Goal: Task Accomplishment & Management: Complete application form

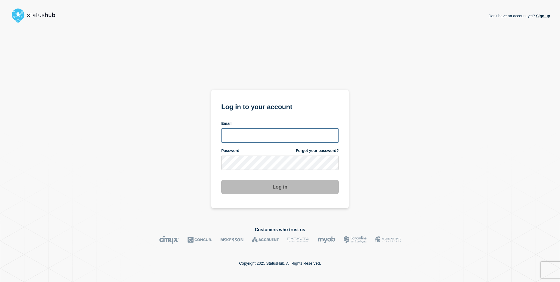
type input "[EMAIL_ADDRESS][PERSON_NAME][DOMAIN_NAME]"
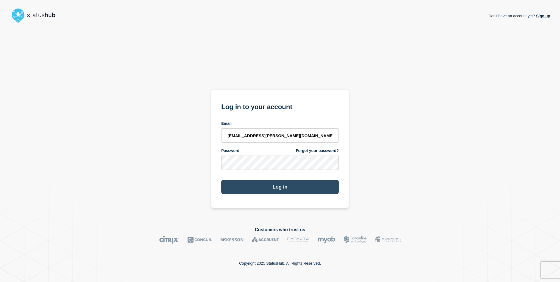
click at [293, 185] on button "Log in" at bounding box center [279, 186] width 117 height 14
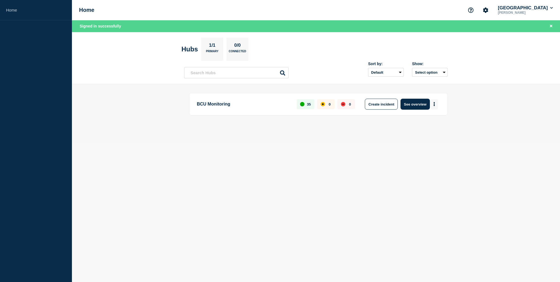
click at [436, 105] on button "More actions" at bounding box center [434, 104] width 7 height 10
click at [431, 118] on div "Create incident Create maintenance View Status Page" at bounding box center [434, 123] width 56 height 27
click at [432, 120] on button "Create maintenance" at bounding box center [432, 120] width 37 height 5
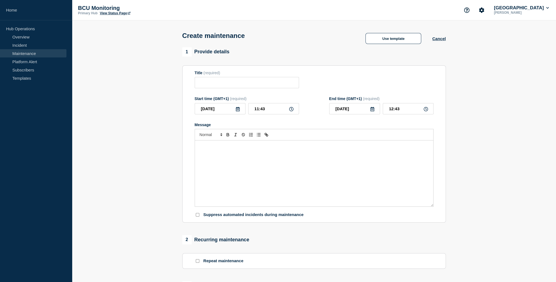
click at [274, 170] on div "Message" at bounding box center [314, 173] width 238 height 66
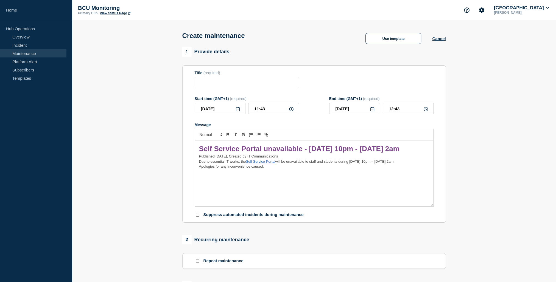
drag, startPoint x: 252, startPoint y: 165, endPoint x: 198, endPoint y: 143, distance: 58.2
click at [198, 143] on div "Self Service Portal unavailable - Fri 22 Aug, 10pm - Sat 23 Aug, 2am Published …" at bounding box center [314, 173] width 238 height 66
click at [220, 87] on input "Title" at bounding box center [247, 82] width 104 height 11
paste input "Self Service Portal unavailable - Fri 22 Aug, 10pm - Sat 23 Aug, 2am"
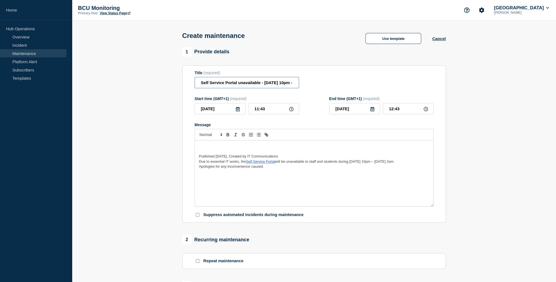
scroll to position [0, 40]
type input "Self Service Portal unavailable - Fri 22 Aug, 10pm - Sat 23 Aug, 2am"
drag, startPoint x: 306, startPoint y: 155, endPoint x: 309, endPoint y: 158, distance: 3.7
click at [309, 158] on div "Published August 20, 2025, Created by IT Communications Due to essential IT wor…" at bounding box center [314, 173] width 238 height 66
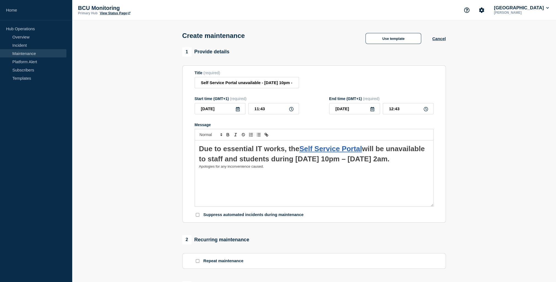
click at [224, 148] on span "Due to essential IT works, the" at bounding box center [249, 148] width 100 height 8
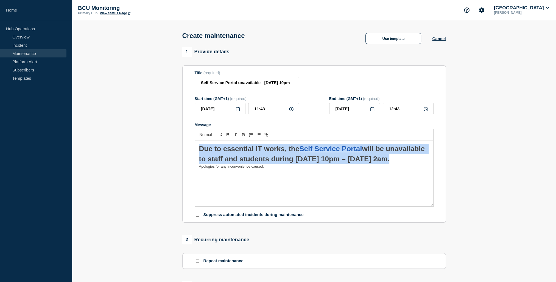
click at [224, 148] on span "Due to essential IT works, the" at bounding box center [249, 148] width 100 height 8
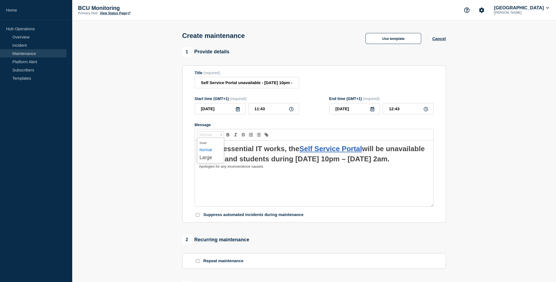
click at [221, 134] on polygon "Font size" at bounding box center [221, 133] width 1 height 1
click at [207, 151] on span "submenu" at bounding box center [210, 149] width 22 height 7
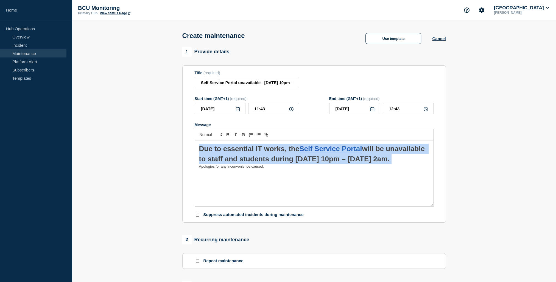
click at [374, 164] on h1 "Due to essential IT works, the Self Service Portal will be unavailable to staff…" at bounding box center [314, 154] width 230 height 20
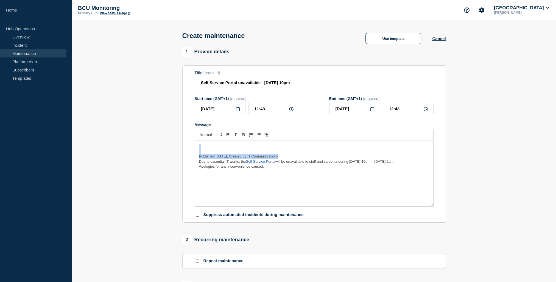
click at [240, 154] on h1 "Message" at bounding box center [314, 149] width 230 height 10
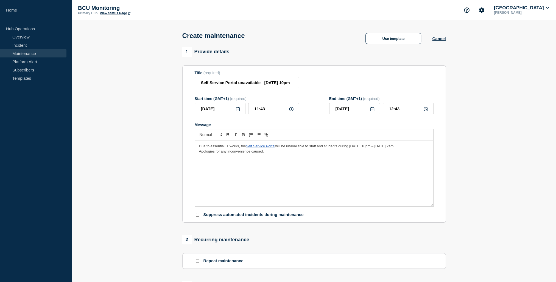
click at [210, 148] on p "Due to essential IT works, the Self Service Portal will be unavailable to staff…" at bounding box center [314, 146] width 230 height 5
click at [237, 111] on icon at bounding box center [237, 109] width 4 height 4
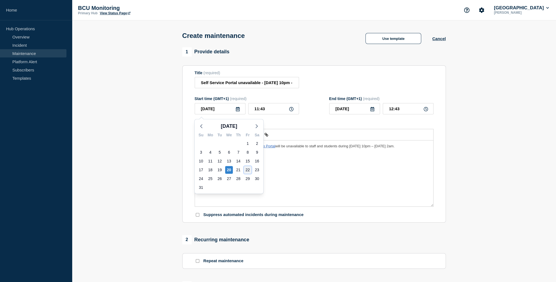
click at [246, 167] on div "22" at bounding box center [248, 170] width 8 height 8
type input "2025-08-22"
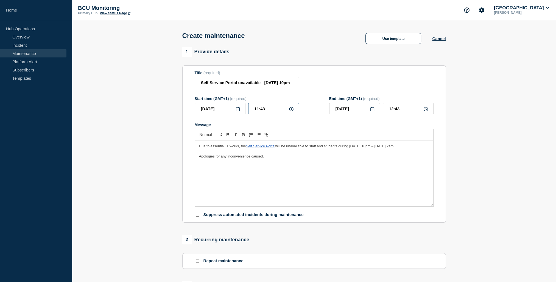
drag, startPoint x: 269, startPoint y: 115, endPoint x: 226, endPoint y: 112, distance: 43.2
click at [226, 112] on div "2025-08-22 11:43" at bounding box center [247, 108] width 104 height 11
type input "22:00"
type input "23:00"
click at [374, 111] on icon at bounding box center [372, 109] width 4 height 4
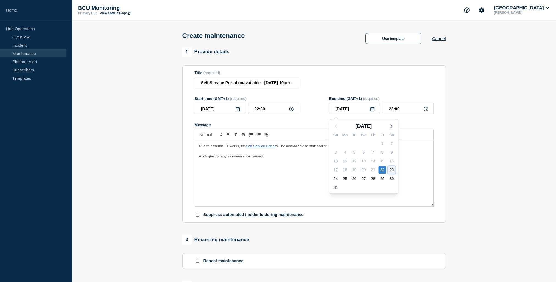
click at [393, 170] on div "23" at bounding box center [391, 170] width 8 height 8
type input "2025-08-23"
drag, startPoint x: 404, startPoint y: 109, endPoint x: 345, endPoint y: 109, distance: 59.3
click at [345, 109] on div "2025-08-23 23:00" at bounding box center [381, 108] width 104 height 11
type input "02:00"
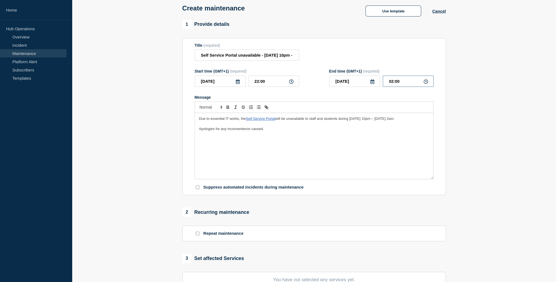
scroll to position [137, 0]
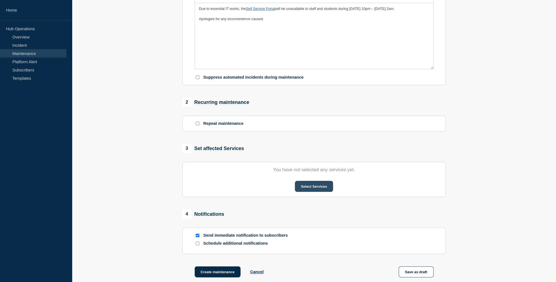
click at [312, 189] on button "Select Services" at bounding box center [314, 186] width 38 height 11
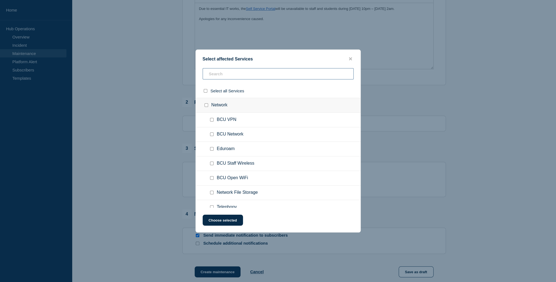
click at [265, 77] on input "text" at bounding box center [278, 73] width 151 height 11
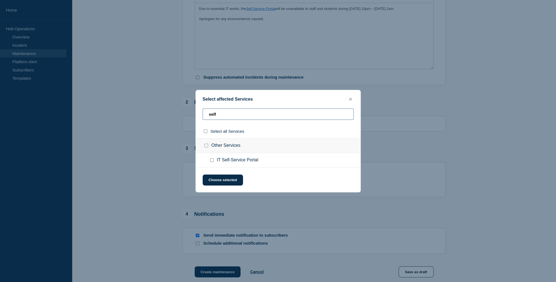
type input "self"
click at [210, 162] on input "IT Self-Service Portal checkbox" at bounding box center [212, 160] width 4 height 4
checkbox input "true"
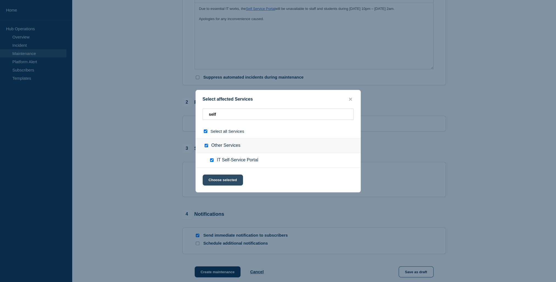
click at [233, 180] on button "Choose selected" at bounding box center [223, 179] width 40 height 11
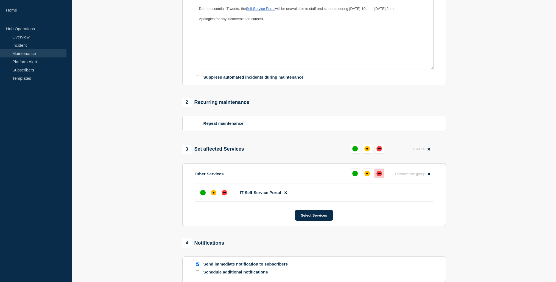
click at [375, 177] on button at bounding box center [379, 173] width 10 height 10
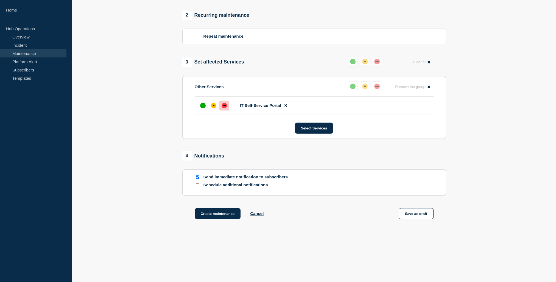
scroll to position [227, 0]
click at [220, 211] on button "Create maintenance" at bounding box center [218, 212] width 46 height 11
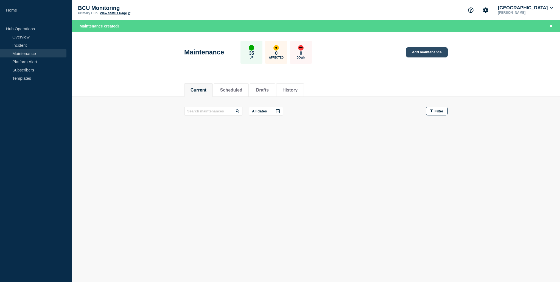
click at [430, 47] on link "Add maintenance" at bounding box center [427, 52] width 42 height 10
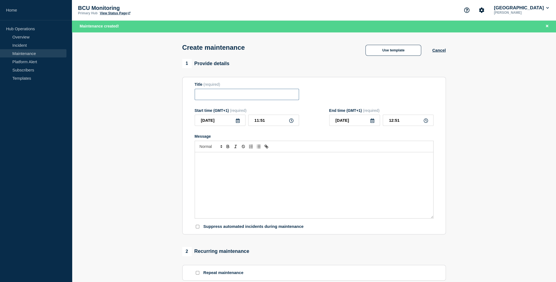
click at [267, 97] on input "Title" at bounding box center [247, 94] width 104 height 11
click at [235, 173] on div "Message" at bounding box center [314, 185] width 238 height 66
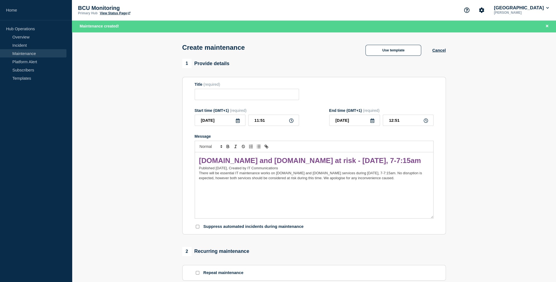
drag, startPoint x: 369, startPoint y: 170, endPoint x: 188, endPoint y: 149, distance: 182.6
click at [188, 149] on section "Title (required) Start time (GMT+1) (required) 2025-08-20 11:51 End time (GMT+1…" at bounding box center [313, 155] width 263 height 157
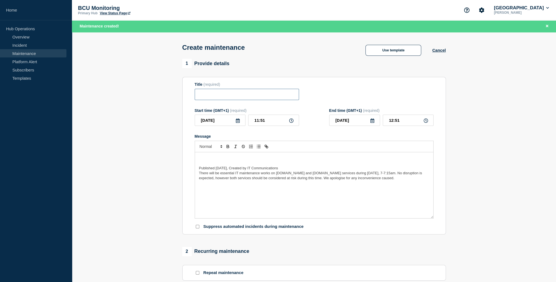
click at [224, 96] on input "Title" at bounding box center [247, 94] width 104 height 11
paste input "Myattendance.bcu.ac.uk and studentregisters.bcu.ac.uk at risk - Thursday 21 Aug…"
type input "Myattendance.bcu.ac.uk and studentregisters.bcu.ac.uk at risk - Thursday 21 Aug…"
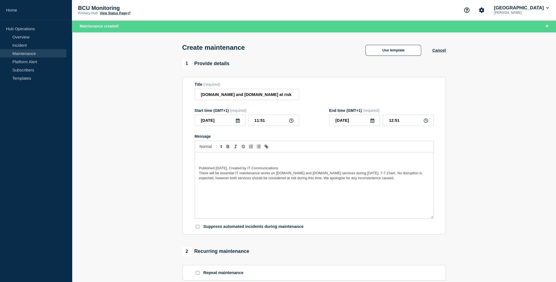
drag, startPoint x: 196, startPoint y: 172, endPoint x: 372, endPoint y: 170, distance: 175.9
click at [372, 170] on div "Published August 20, 2025, Created by IT Communications There will be essential…" at bounding box center [314, 185] width 238 height 66
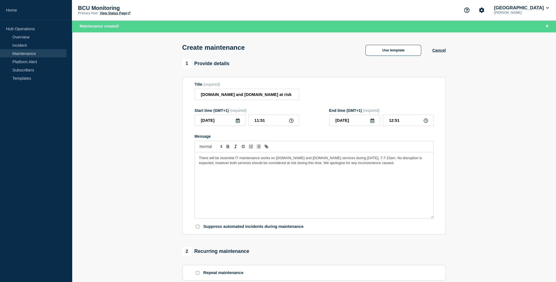
click at [331, 179] on div "There will be essential IT maintenance works on myattendance.bcu.ac.uk and stud…" at bounding box center [314, 185] width 238 height 66
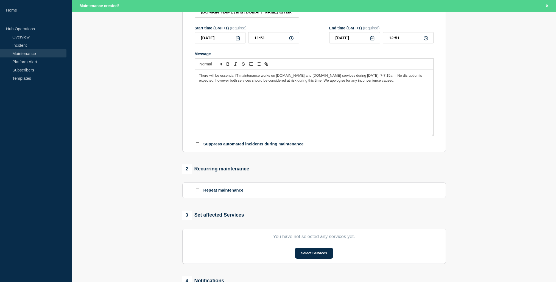
scroll to position [110, 0]
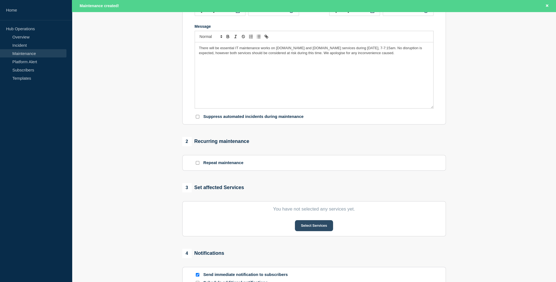
click at [310, 227] on button "Select Services" at bounding box center [314, 225] width 38 height 11
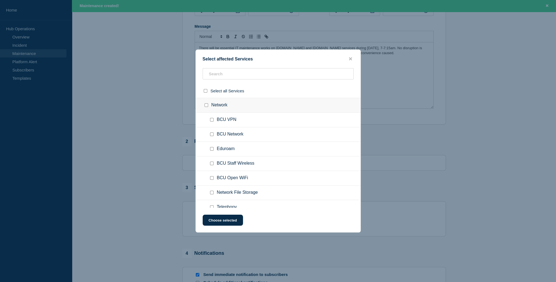
click at [347, 60] on button "close button" at bounding box center [350, 58] width 6 height 5
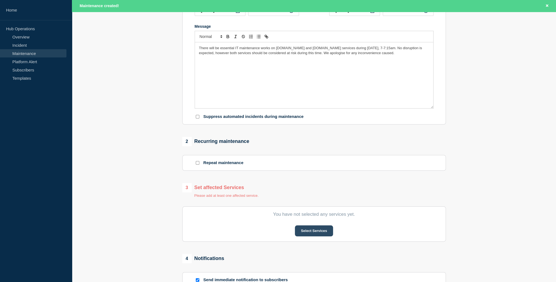
click at [318, 230] on button "Select Services" at bounding box center [314, 230] width 38 height 11
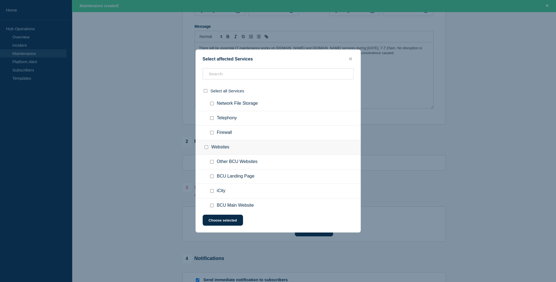
scroll to position [71, 0]
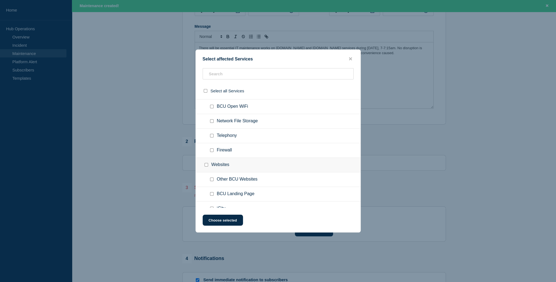
click at [355, 55] on div "Select affected Services Select all Services Network BCU VPN BCU Network Eduroa…" at bounding box center [277, 140] width 165 height 183
click at [346, 57] on div "Select affected Services" at bounding box center [278, 58] width 165 height 5
click at [348, 57] on button "close button" at bounding box center [350, 58] width 6 height 5
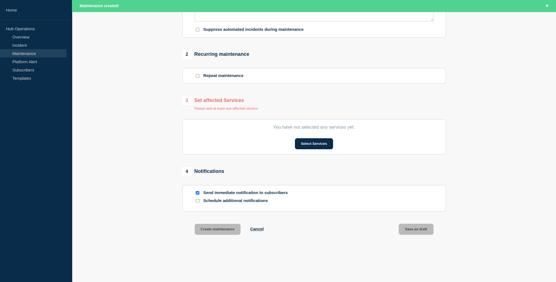
scroll to position [187, 0]
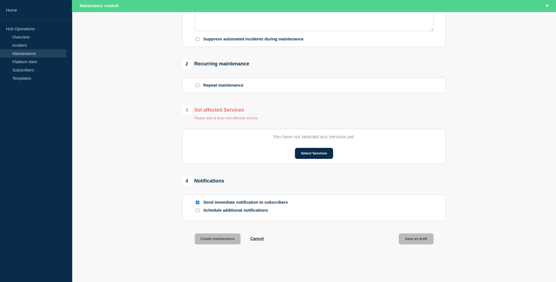
click at [197, 204] on input "Send immediate notification to subscribers" at bounding box center [198, 202] width 4 height 4
checkbox input "false"
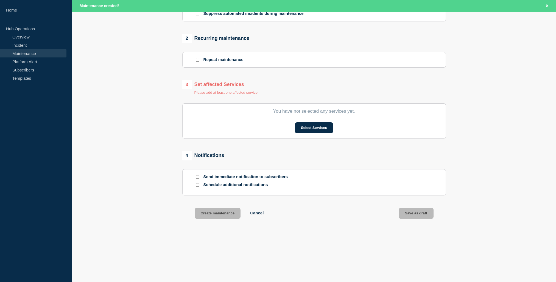
scroll to position [23, 0]
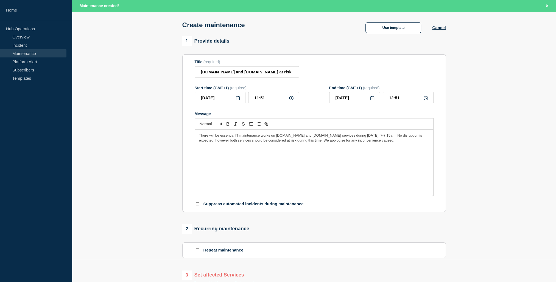
click at [238, 100] on icon at bounding box center [237, 98] width 4 height 4
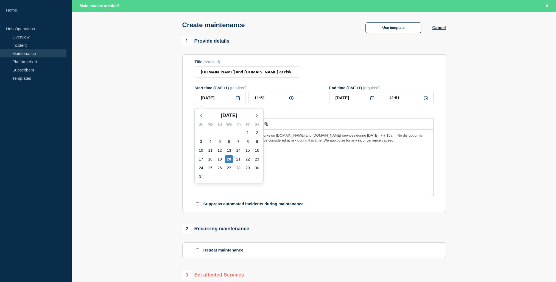
click at [311, 84] on form "Title (required) Myattendance.bcu.ac.uk and studentregisters.bcu.ac.uk at risk …" at bounding box center [314, 133] width 239 height 147
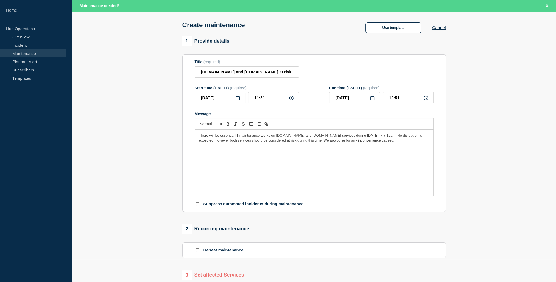
click at [237, 100] on icon at bounding box center [238, 98] width 4 height 4
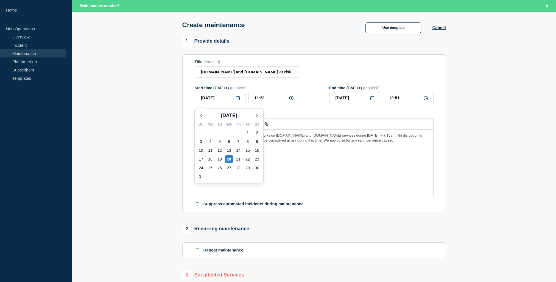
click at [364, 151] on div "There will be essential IT maintenance works on myattendance.bcu.ac.uk and stud…" at bounding box center [314, 163] width 238 height 66
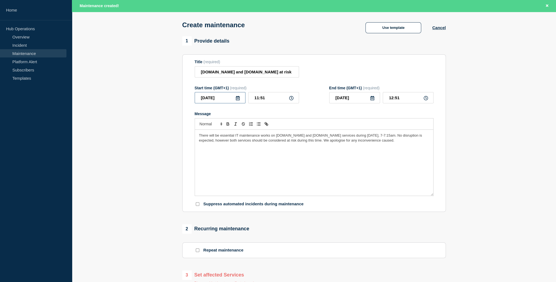
click at [234, 99] on input "2025-08-20" at bounding box center [220, 97] width 51 height 11
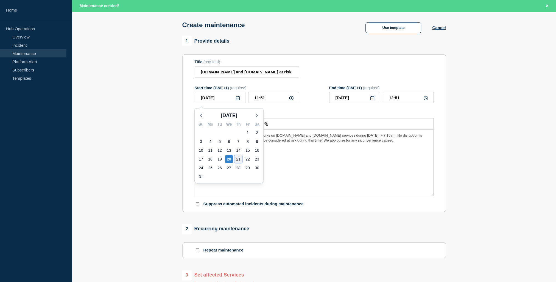
click at [240, 156] on div "21" at bounding box center [238, 159] width 8 height 8
type input "2025-08-21"
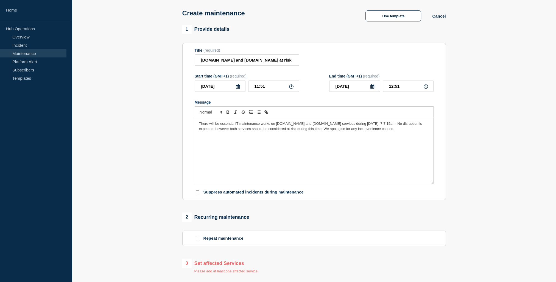
scroll to position [11, 0]
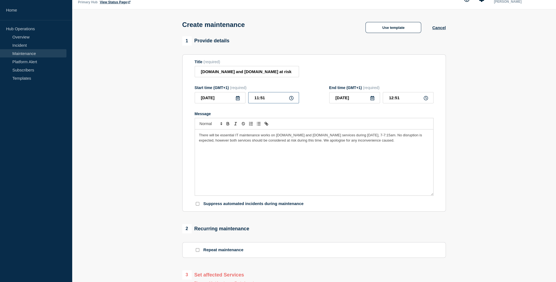
drag, startPoint x: 267, startPoint y: 96, endPoint x: 201, endPoint y: 95, distance: 66.7
click at [201, 95] on div "2025-08-21 11:51" at bounding box center [247, 97] width 104 height 11
type input "07:00"
drag, startPoint x: 408, startPoint y: 99, endPoint x: 345, endPoint y: 111, distance: 64.0
click at [329, 108] on form "Title (required) Myattendance.bcu.ac.uk and studentregisters.bcu.ac.uk at risk …" at bounding box center [314, 133] width 239 height 147
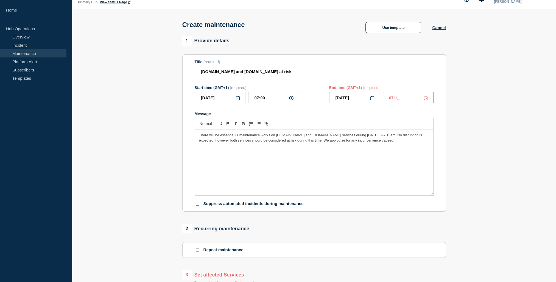
type input "07:15"
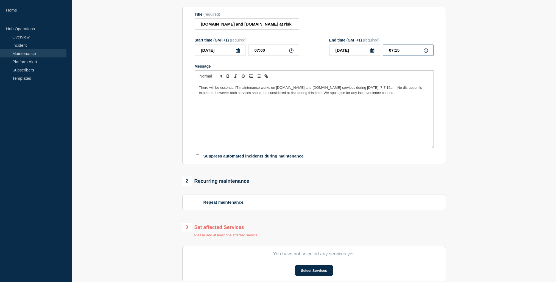
scroll to position [203, 0]
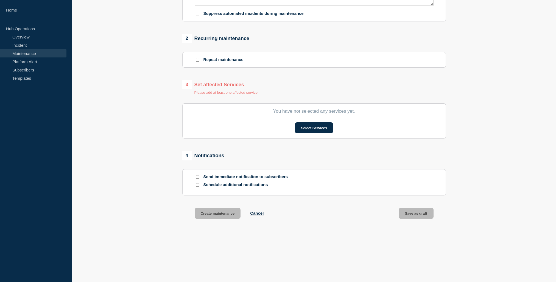
click at [444, 136] on section "You have not selected any services yet. Select Services" at bounding box center [313, 120] width 263 height 35
click at [324, 129] on button "Select Services" at bounding box center [314, 127] width 38 height 11
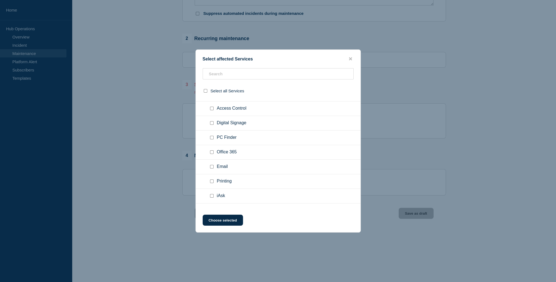
scroll to position [456, 0]
click at [350, 58] on icon "close button" at bounding box center [350, 59] width 3 height 4
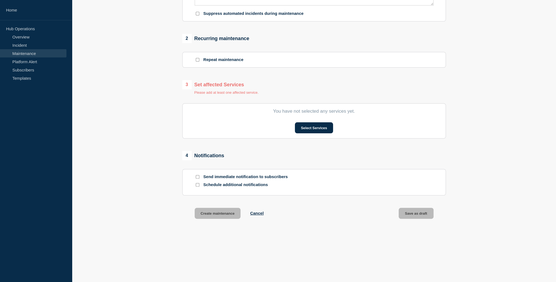
click at [441, 45] on div "2 Recurring maintenance Repeat maintenance" at bounding box center [313, 51] width 263 height 34
